Goal: Complete application form

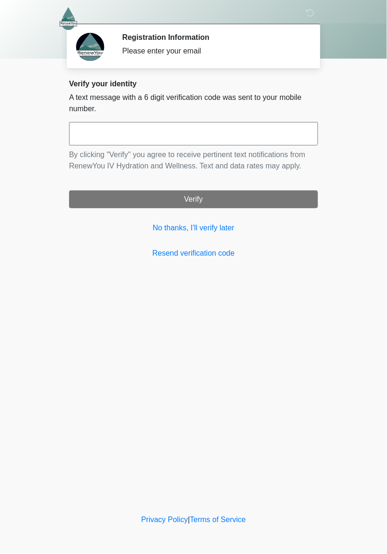
click at [240, 127] on input "text" at bounding box center [193, 133] width 249 height 23
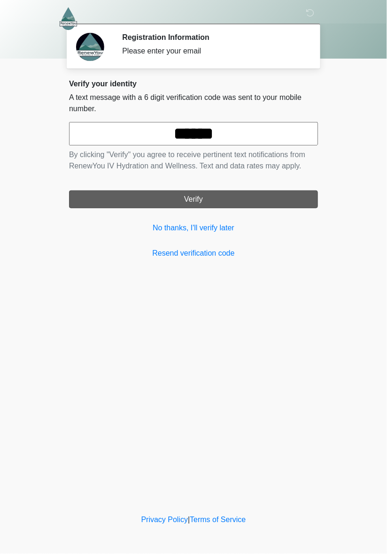
type input "******"
click at [228, 197] on button "Verify" at bounding box center [193, 199] width 249 height 18
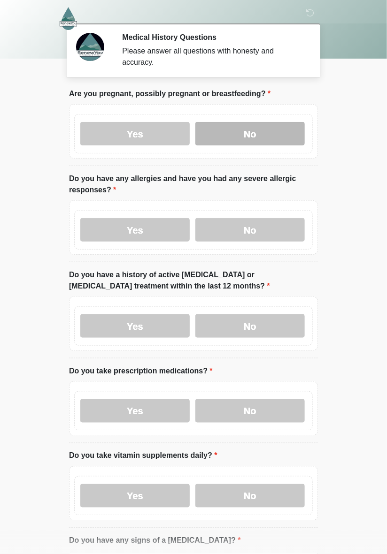
click at [248, 139] on label "No" at bounding box center [249, 133] width 109 height 23
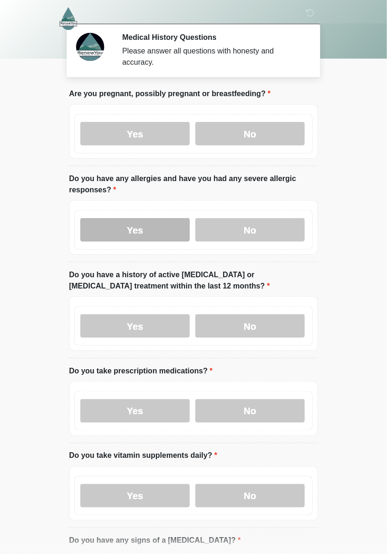
click at [132, 230] on label "Yes" at bounding box center [134, 229] width 109 height 23
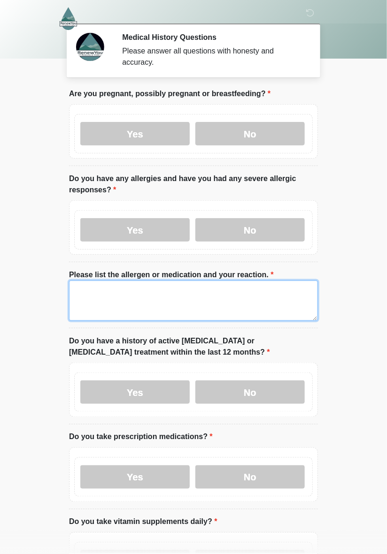
click at [115, 305] on textarea "Please list the allergen or medication and your reaction." at bounding box center [193, 301] width 249 height 40
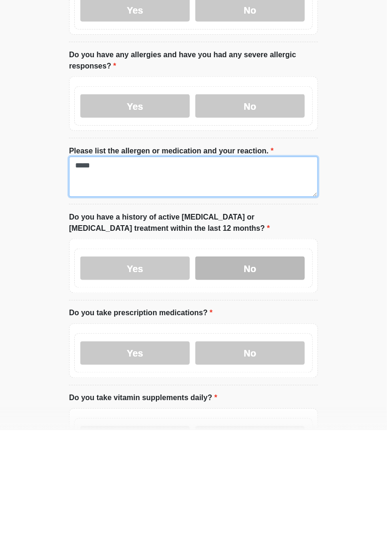
type textarea "*****"
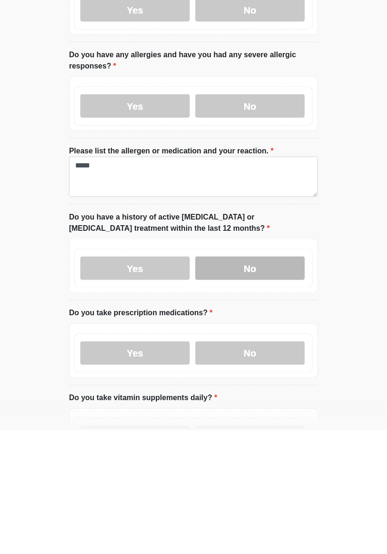
click at [255, 395] on label "No" at bounding box center [249, 392] width 109 height 23
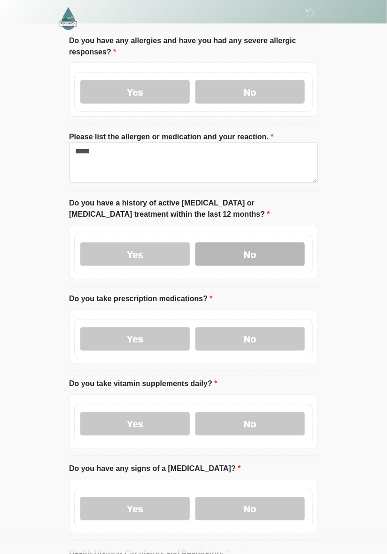
scroll to position [138, 0]
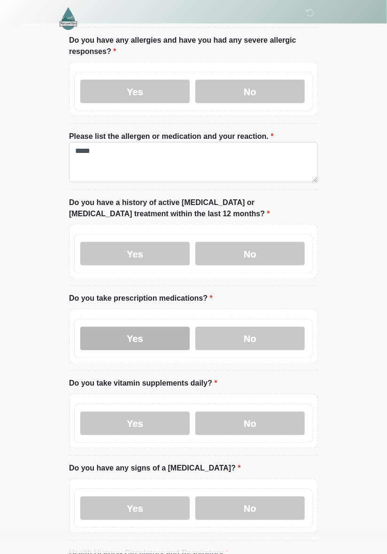
click at [144, 342] on label "Yes" at bounding box center [134, 338] width 109 height 23
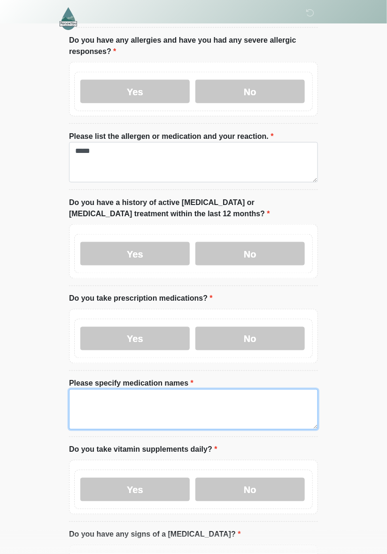
click at [90, 409] on textarea "Please specify medication names" at bounding box center [193, 409] width 249 height 40
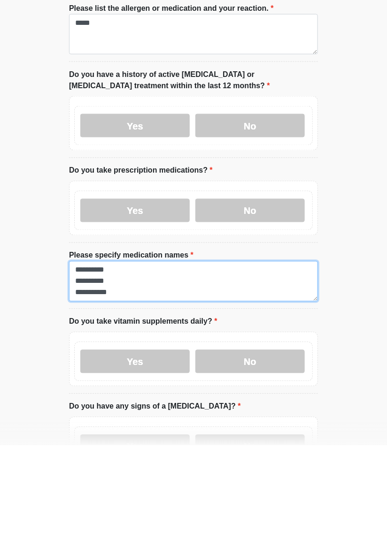
scroll to position [158, 0]
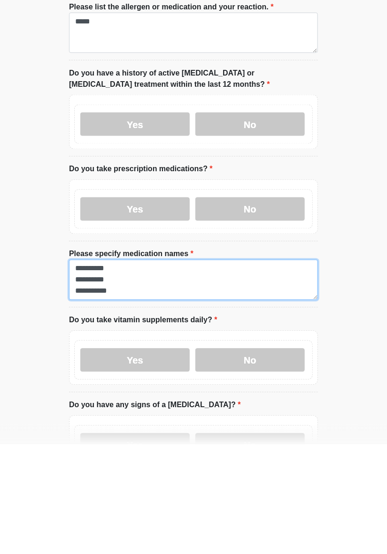
type textarea "**********"
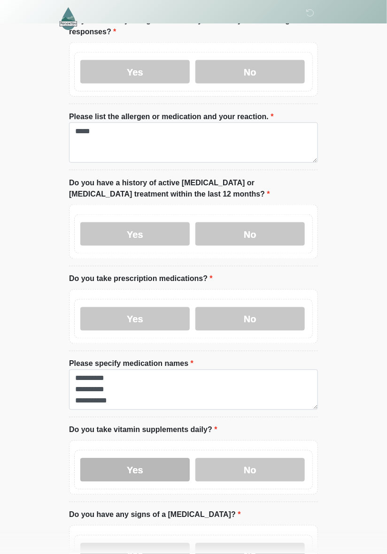
click at [144, 472] on label "Yes" at bounding box center [134, 469] width 109 height 23
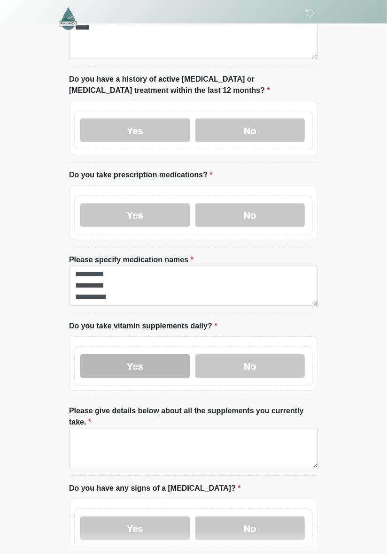
scroll to position [264, 0]
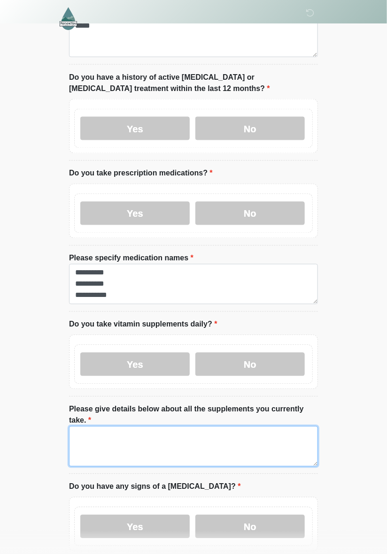
click at [98, 434] on textarea "Please give details below about all the supplements you currently take." at bounding box center [193, 447] width 249 height 40
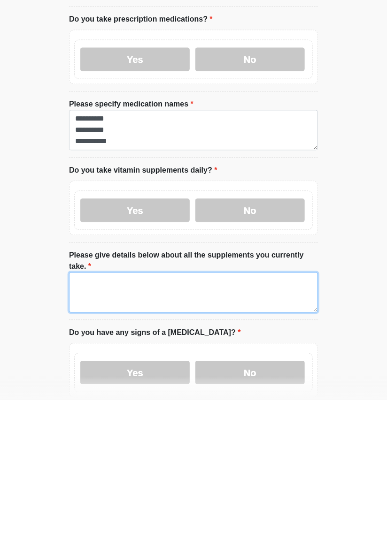
scroll to position [332, 0]
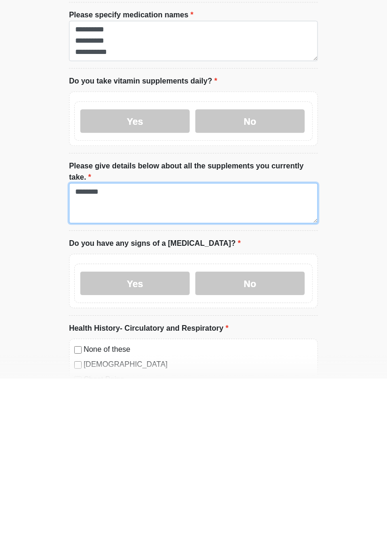
click at [75, 358] on textarea "********" at bounding box center [193, 378] width 249 height 40
click at [142, 358] on textarea "**********" at bounding box center [193, 378] width 249 height 40
type textarea "**********"
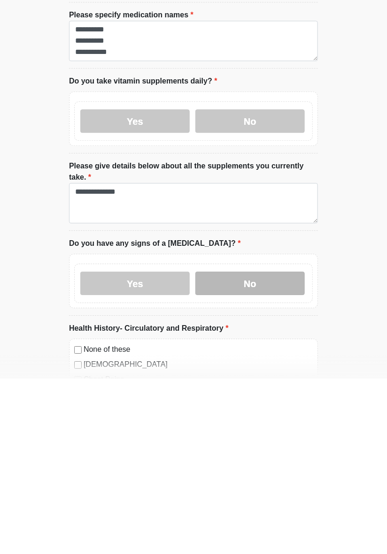
click at [251, 452] on label "No" at bounding box center [249, 458] width 109 height 23
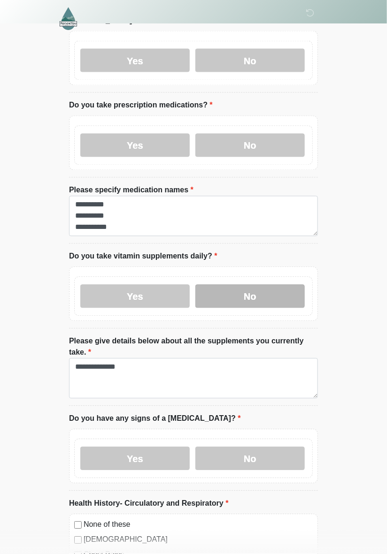
click at [257, 302] on label "No" at bounding box center [249, 296] width 109 height 23
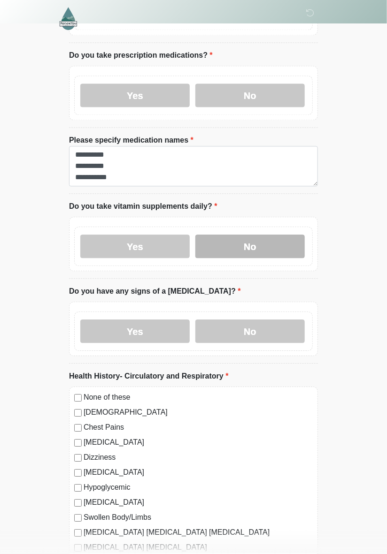
scroll to position [381, 0]
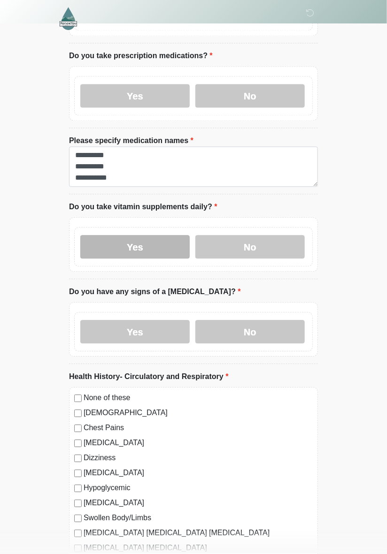
click at [146, 246] on label "Yes" at bounding box center [134, 247] width 109 height 23
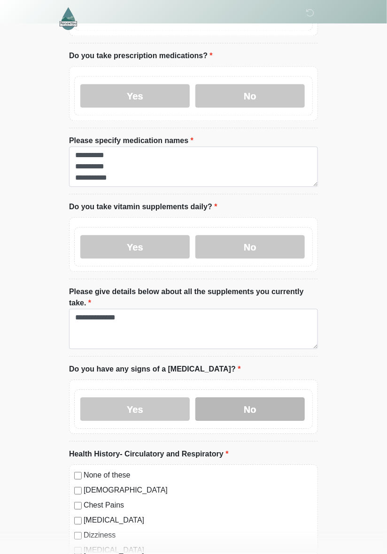
click at [250, 402] on label "No" at bounding box center [249, 409] width 109 height 23
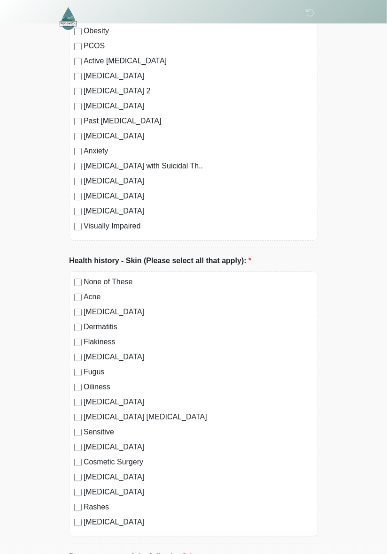
scroll to position [2266, 0]
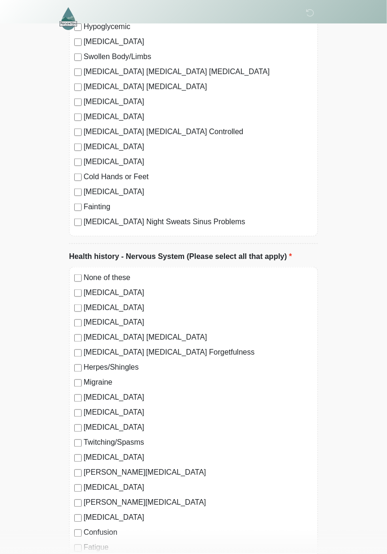
click at [311, 141] on label "Anemia" at bounding box center [198, 146] width 229 height 11
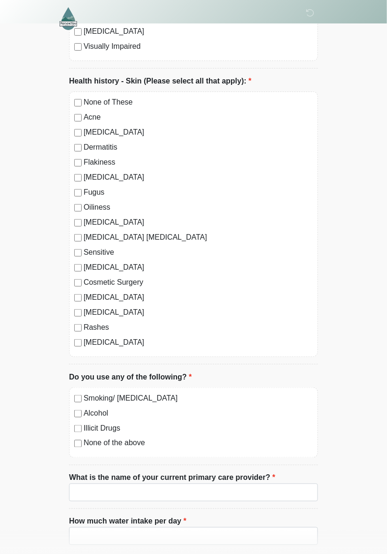
scroll to position [2447, 0]
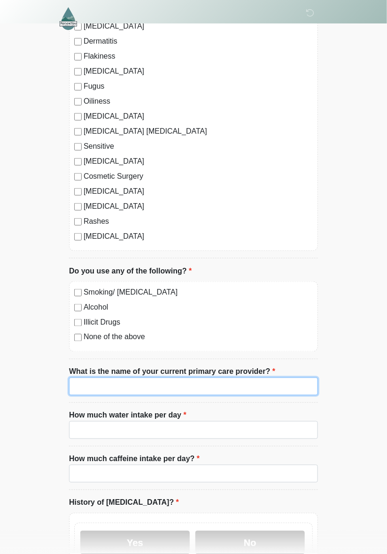
click at [92, 378] on input "What is the name of your current primary care provider?" at bounding box center [193, 387] width 249 height 18
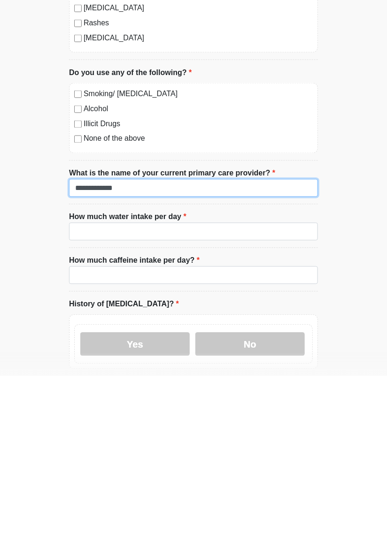
scroll to position [2571, 0]
type input "**********"
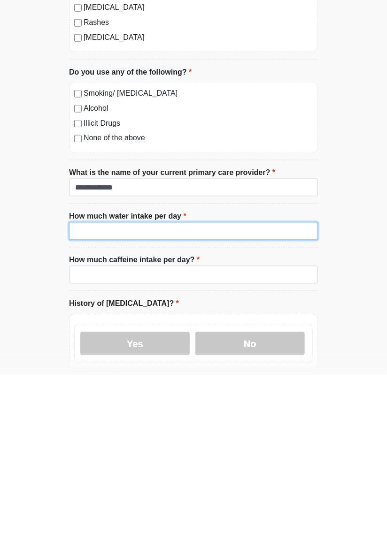
click at [129, 401] on input "How much water intake per day" at bounding box center [193, 410] width 249 height 18
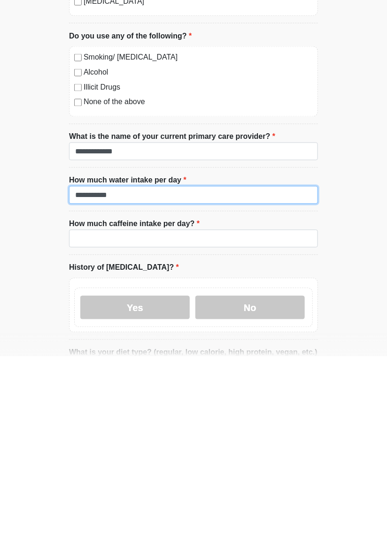
scroll to position [2600, 0]
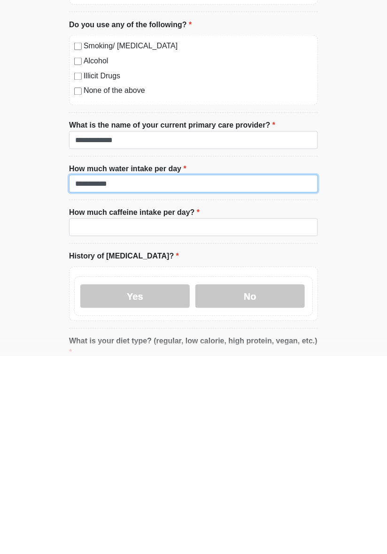
type input "**********"
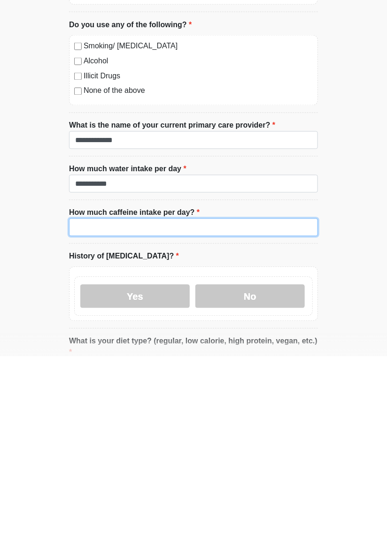
click at [152, 416] on input "How much caffeine intake per day?" at bounding box center [193, 425] width 249 height 18
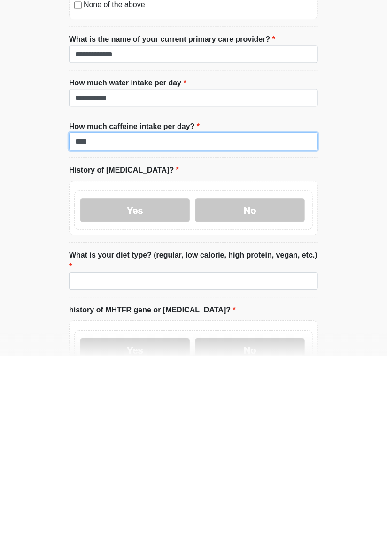
scroll to position [2688, 0]
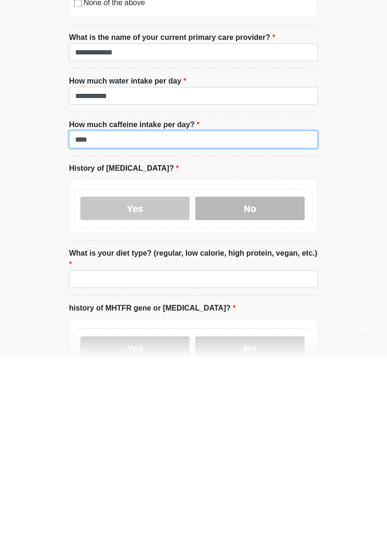
type input "****"
click at [260, 395] on label "No" at bounding box center [249, 406] width 109 height 23
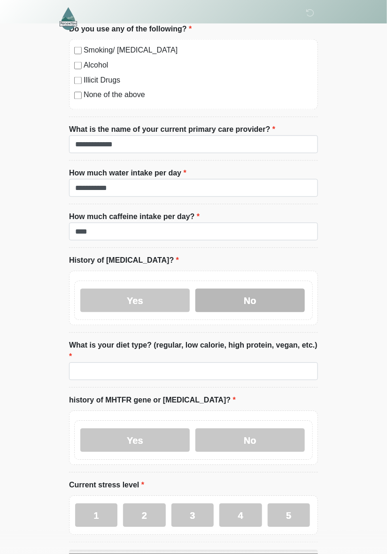
scroll to position [2793, 0]
click at [162, 340] on label "What is your diet type? (regular, low calorie, high protein, vegan, etc.)" at bounding box center [193, 351] width 249 height 23
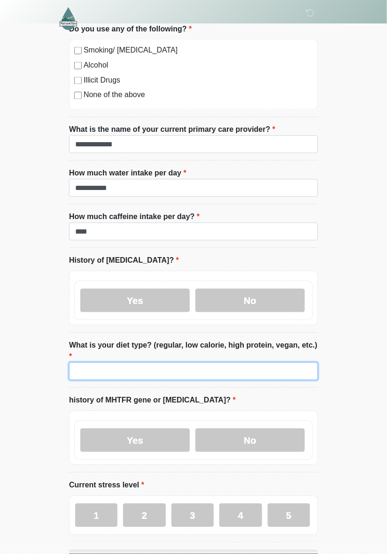
click at [162, 363] on input "What is your diet type? (regular, low calorie, high protein, vegan, etc.)" at bounding box center [193, 372] width 249 height 18
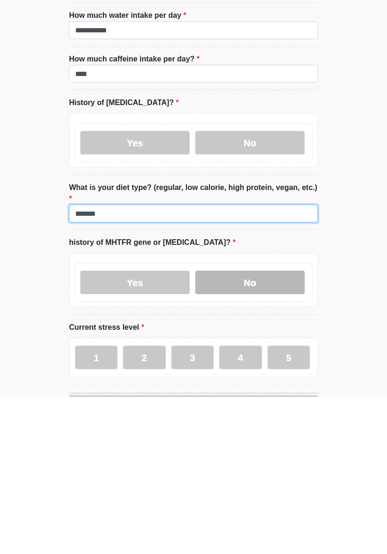
type input "*******"
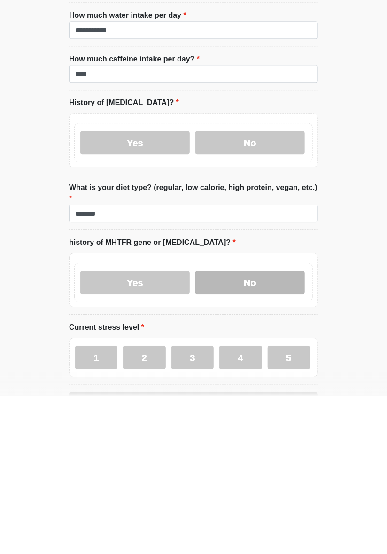
click at [264, 429] on label "No" at bounding box center [249, 440] width 109 height 23
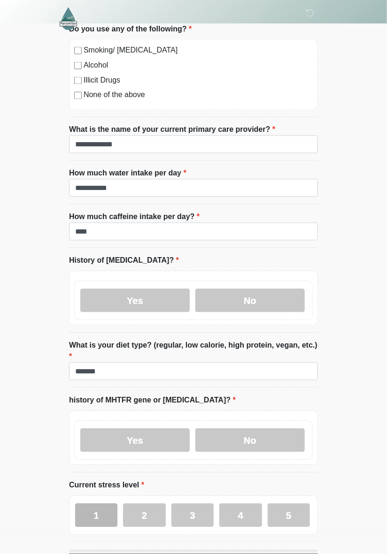
click at [103, 504] on label "1" at bounding box center [96, 515] width 42 height 23
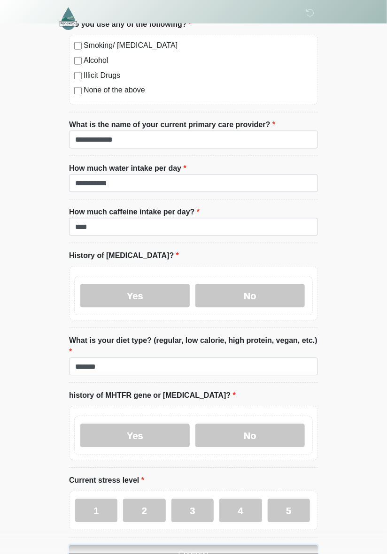
click at [197, 546] on button "Continue" at bounding box center [193, 555] width 249 height 18
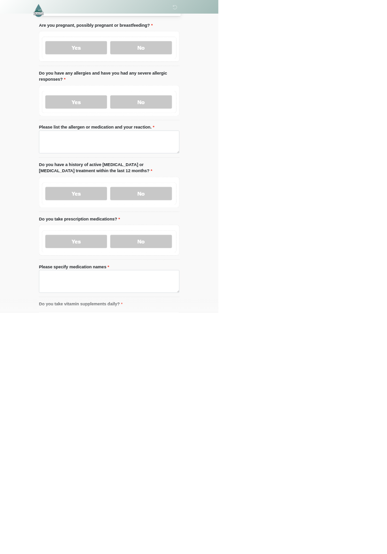
scroll to position [0, 0]
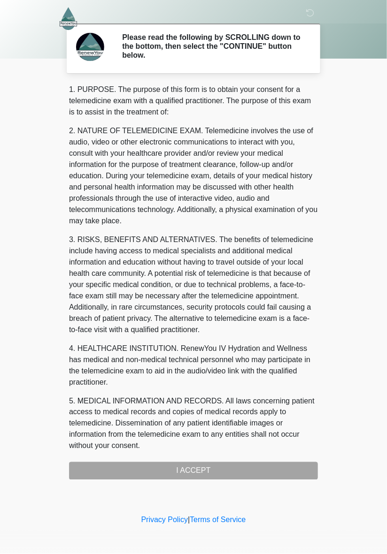
click at [185, 472] on div "1. PURPOSE. The purpose of this form is to obtain your consent for a telemedici…" at bounding box center [193, 282] width 249 height 396
click at [197, 468] on div "1. PURPOSE. The purpose of this form is to obtain your consent for a telemedici…" at bounding box center [193, 282] width 249 height 396
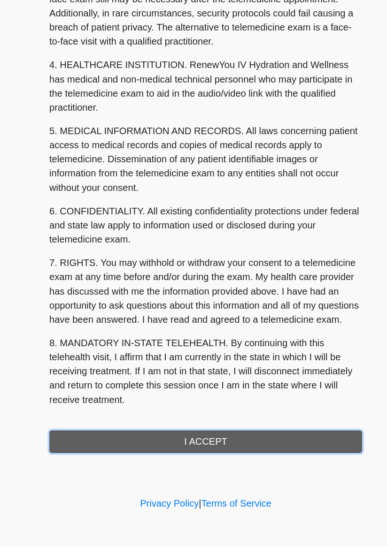
click at [196, 470] on button "I ACCEPT" at bounding box center [193, 471] width 249 height 18
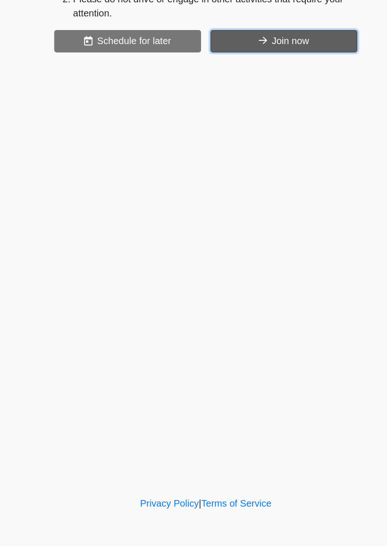
click at [257, 151] on button "Join now" at bounding box center [255, 152] width 117 height 18
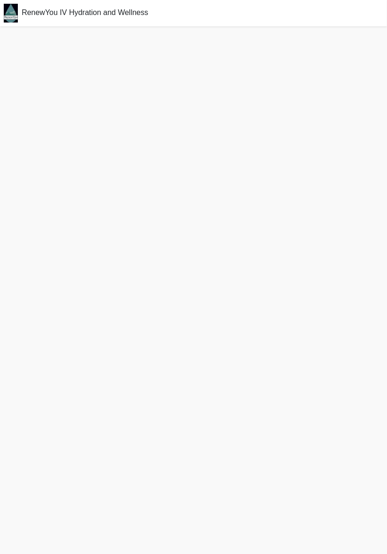
scroll to position [3, 0]
